Goal: Information Seeking & Learning: Understand process/instructions

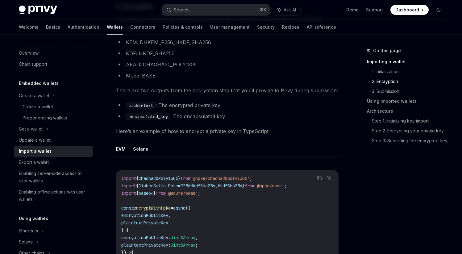
scroll to position [418, 0]
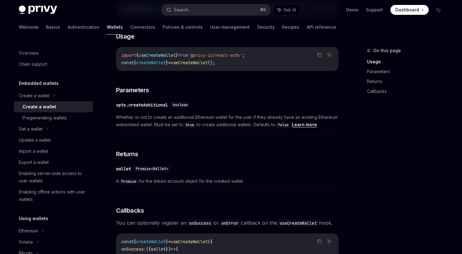
scroll to position [282, 0]
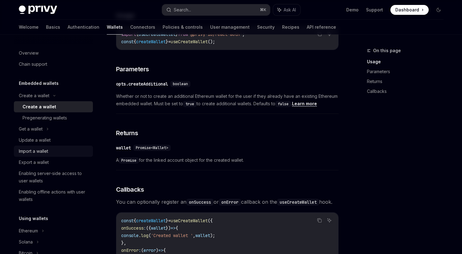
click at [33, 156] on link "Import a wallet" at bounding box center [53, 151] width 79 height 11
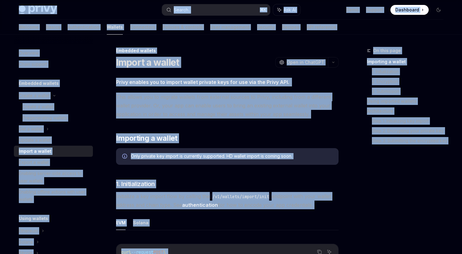
click at [200, 155] on div "Only private key import is currently supported. HD wallet import is coming soon." at bounding box center [231, 156] width 201 height 7
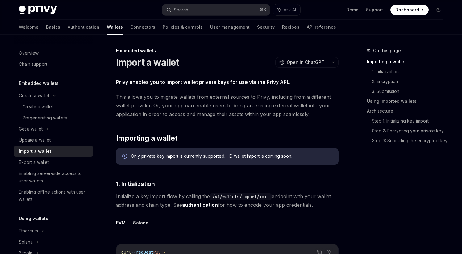
click at [200, 155] on div "Only private key import is currently supported. HD wallet import is coming soon." at bounding box center [231, 156] width 201 height 7
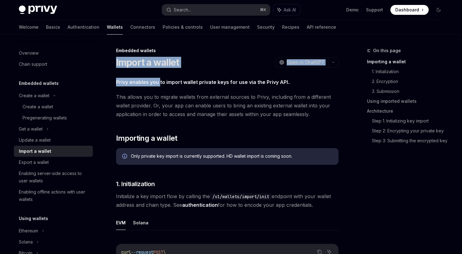
drag, startPoint x: 116, startPoint y: 66, endPoint x: 160, endPoint y: 82, distance: 47.0
drag, startPoint x: 122, startPoint y: 66, endPoint x: 132, endPoint y: 70, distance: 11.1
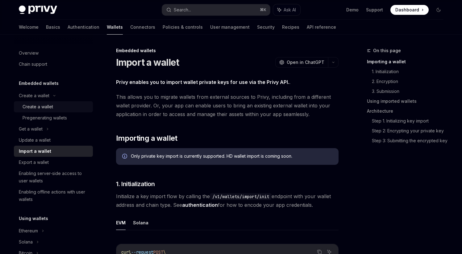
click at [43, 110] on div "Create a wallet" at bounding box center [38, 106] width 31 height 7
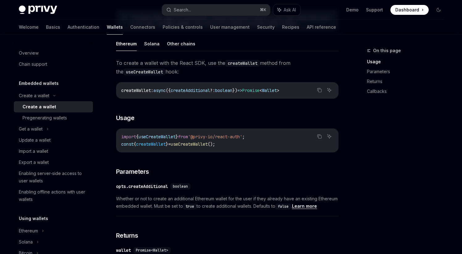
scroll to position [180, 0]
click at [56, 150] on div "Import a wallet" at bounding box center [54, 150] width 70 height 7
type textarea "*"
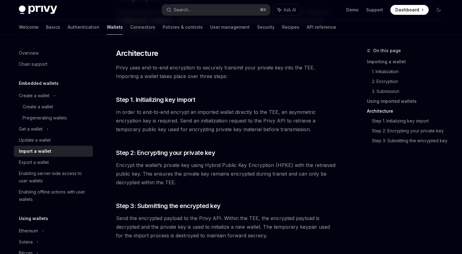
scroll to position [1401, 0]
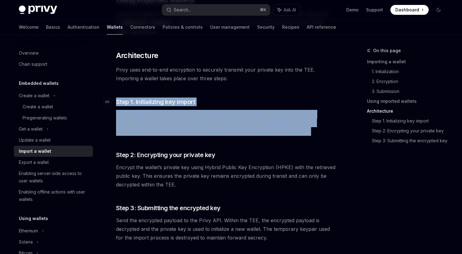
drag, startPoint x: 283, startPoint y: 124, endPoint x: 111, endPoint y: 99, distance: 174.0
copy div "​ Step 1. Initializing key import In order to end-to-end encrypt an imported wa…"
click at [140, 169] on span "Encrypt the wallet’s private key using Hybrid Public Key Encryption (HPKE) with…" at bounding box center [227, 176] width 222 height 26
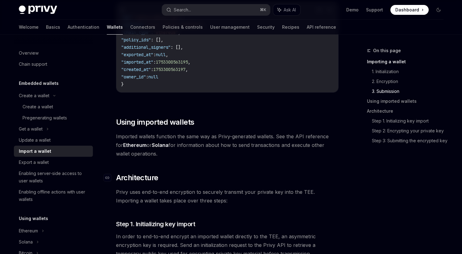
scroll to position [1271, 0]
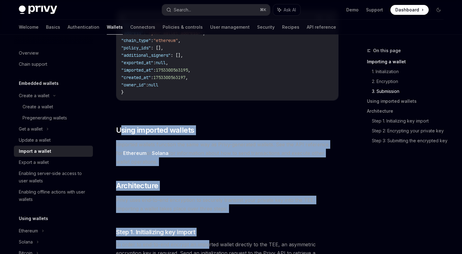
drag, startPoint x: 119, startPoint y: 125, endPoint x: 206, endPoint y: 241, distance: 145.4
click at [208, 197] on span "Privy uses end-to-end encryption to securely transmit your private key into the…" at bounding box center [227, 203] width 222 height 17
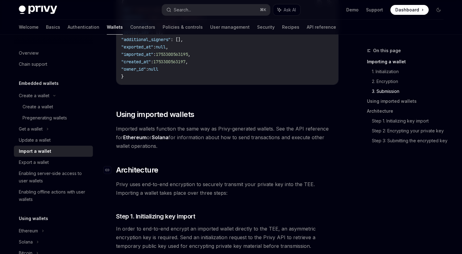
scroll to position [1291, 0]
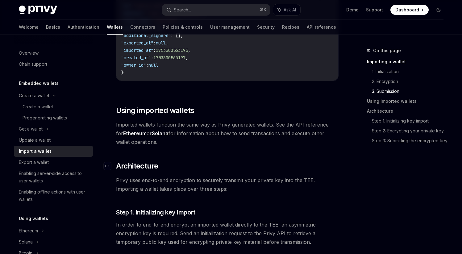
click at [190, 164] on h2 "​ Architecture" at bounding box center [227, 166] width 222 height 10
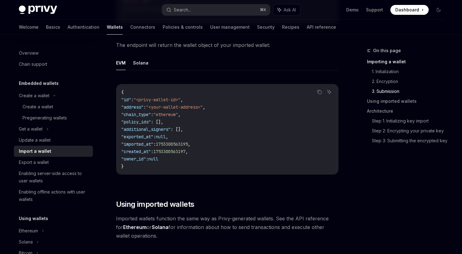
scroll to position [1201, 0]
